Goal: Task Accomplishment & Management: Manage account settings

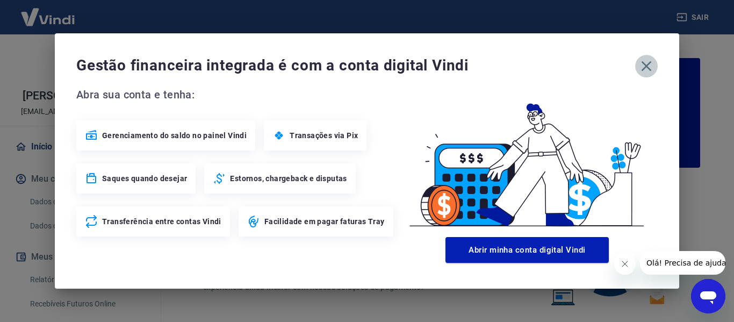
click at [647, 64] on icon "button" at bounding box center [646, 66] width 10 height 10
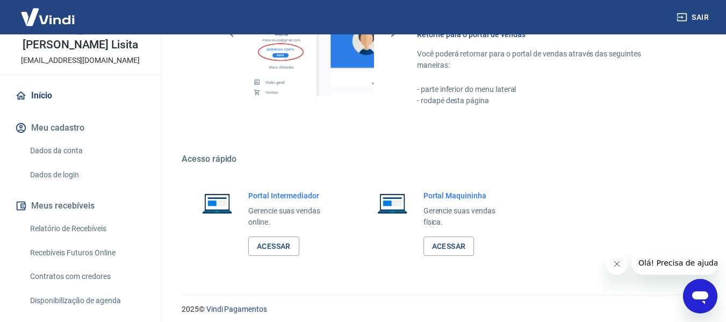
scroll to position [671, 0]
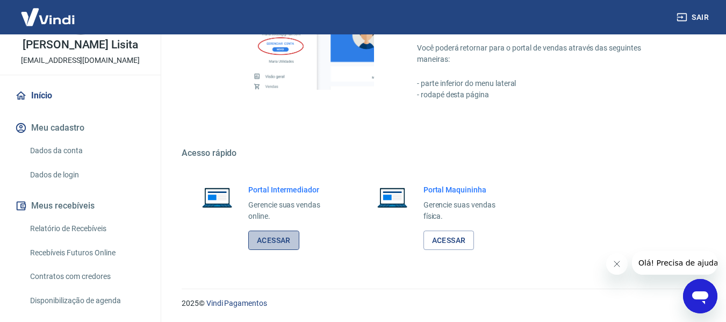
click at [279, 240] on link "Acessar" at bounding box center [273, 240] width 51 height 20
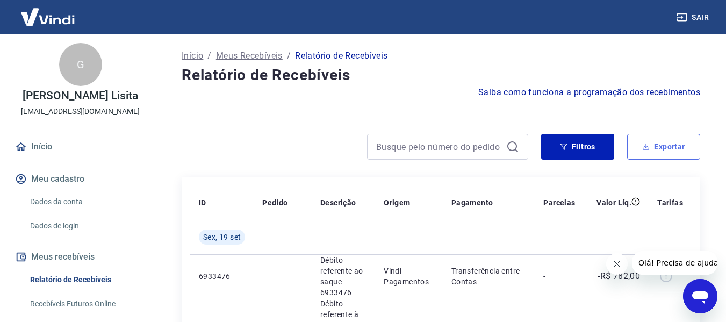
click at [665, 150] on button "Exportar" at bounding box center [663, 147] width 73 height 26
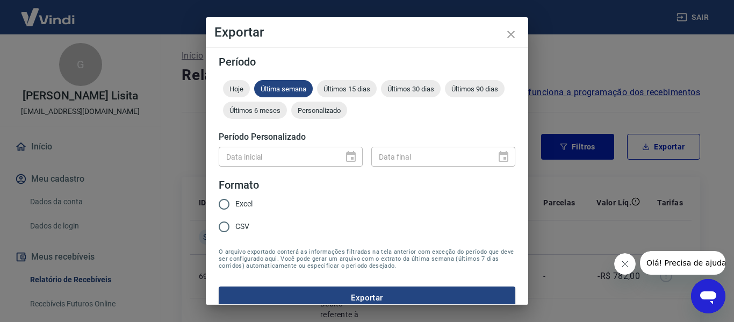
click at [221, 205] on input "Excel" at bounding box center [224, 204] width 23 height 23
radio input "true"
click at [423, 88] on span "Últimos 30 dias" at bounding box center [411, 89] width 60 height 8
click at [365, 297] on button "Exportar" at bounding box center [367, 297] width 296 height 23
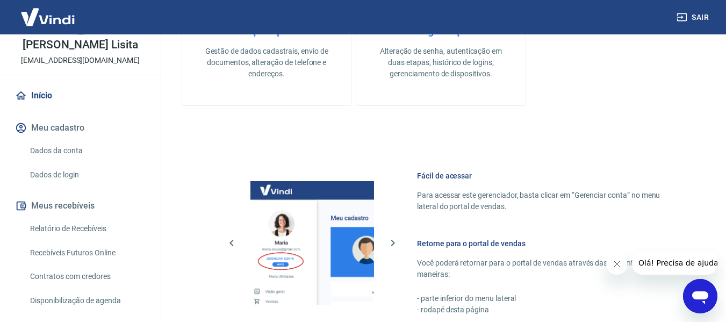
scroll to position [187, 0]
